Goal: Find specific page/section: Find specific page/section

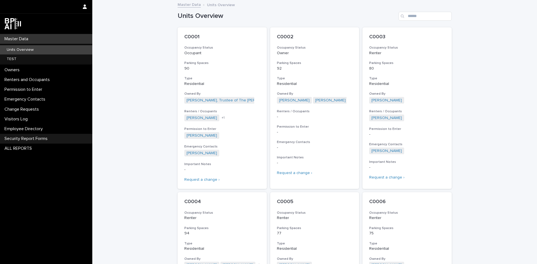
click at [21, 139] on p "Security Report Forms" at bounding box center [27, 138] width 50 height 5
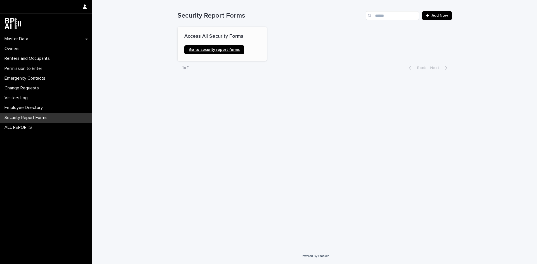
click at [237, 52] on link "Go to security report forms" at bounding box center [214, 49] width 60 height 9
click at [31, 39] on p "Master Data" at bounding box center [17, 38] width 31 height 5
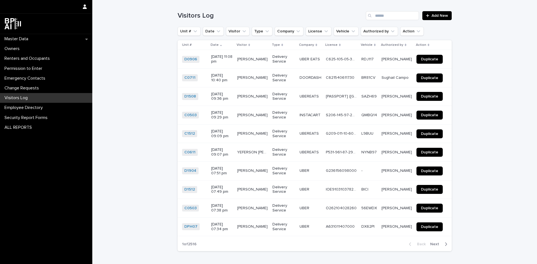
click at [23, 99] on p "Visitors Log" at bounding box center [17, 97] width 30 height 5
